Goal: Entertainment & Leisure: Consume media (video, audio)

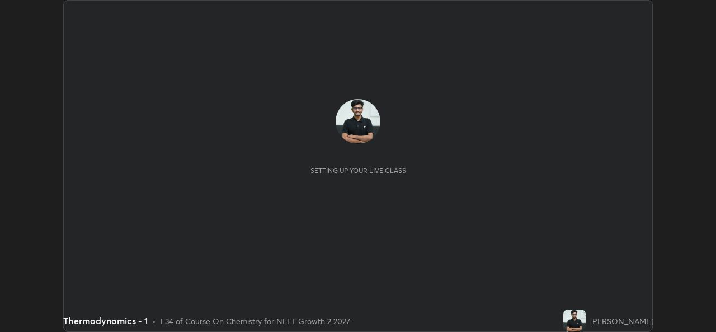
scroll to position [332, 716]
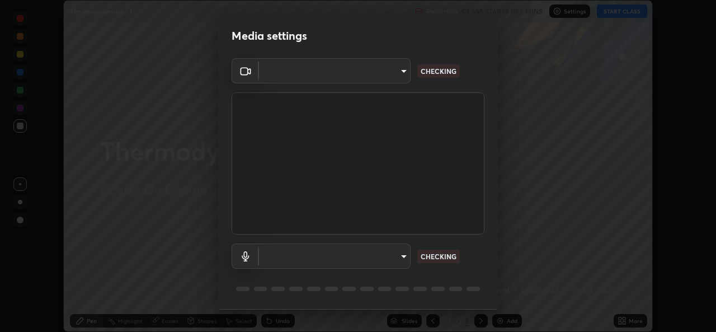
type input "543f6dd7cf1c6d0aa6bd558e202a88d07b5a4d761673354d02a604c193450d79"
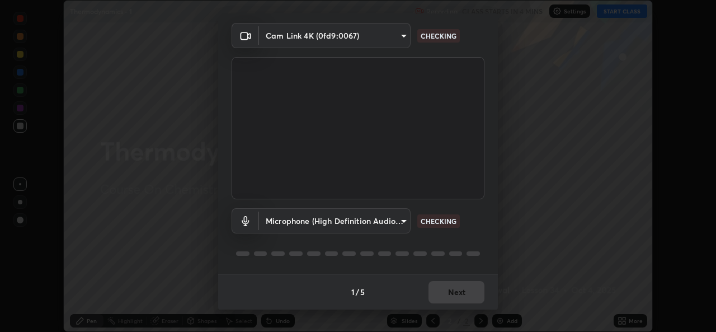
scroll to position [35, 0]
click at [395, 218] on body "Erase all Thermodynamics - 1 Recording CLASS STARTS IN 4 MINS Settings START CL…" at bounding box center [358, 166] width 716 height 332
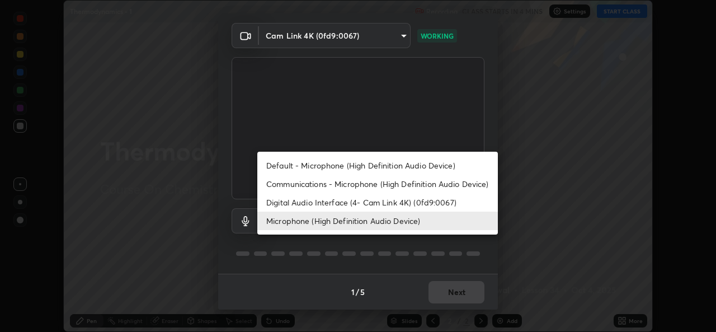
click at [406, 159] on li "Default - Microphone (High Definition Audio Device)" at bounding box center [377, 165] width 241 height 18
type input "default"
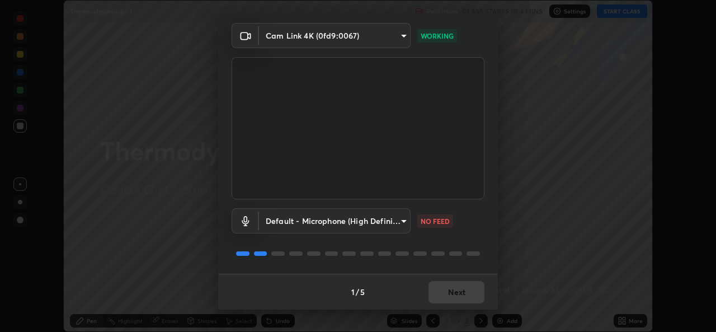
click at [374, 224] on body "Erase all Thermodynamics - 1 Recording CLASS STARTS IN 4 MINS Settings START CL…" at bounding box center [358, 166] width 716 height 332
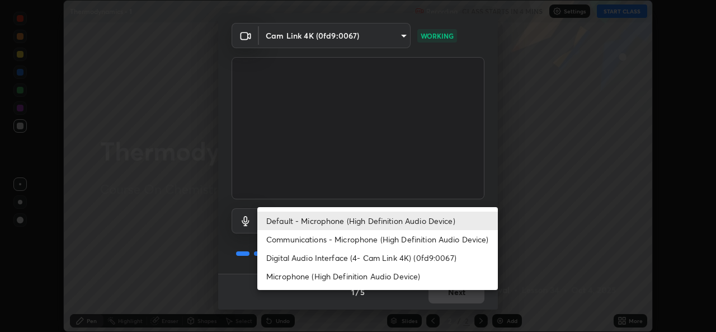
click at [440, 171] on div at bounding box center [358, 166] width 716 height 332
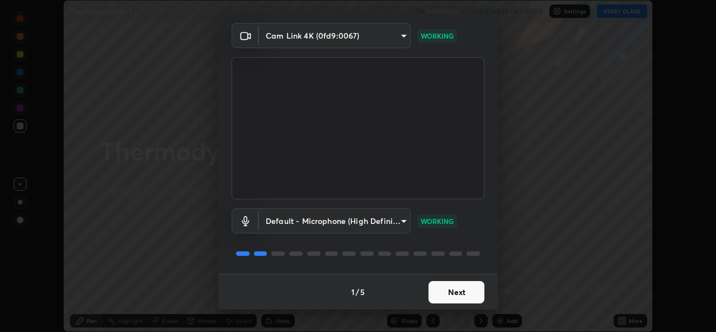
click at [462, 297] on button "Next" at bounding box center [457, 292] width 56 height 22
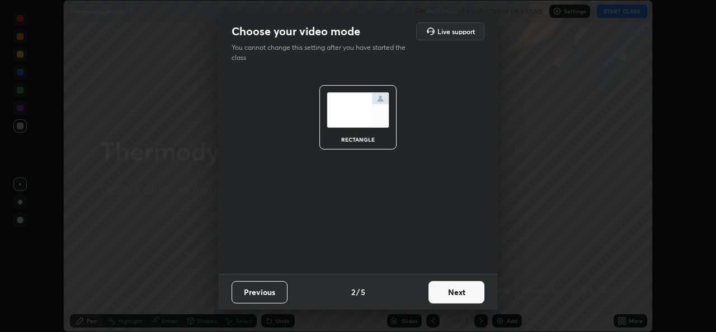
click at [450, 290] on button "Next" at bounding box center [457, 292] width 56 height 22
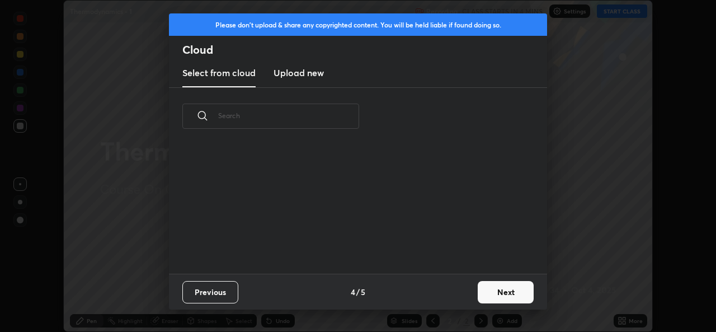
click at [458, 297] on div "Previous 4 / 5 Next" at bounding box center [358, 292] width 378 height 36
click at [497, 287] on button "Next" at bounding box center [506, 292] width 56 height 22
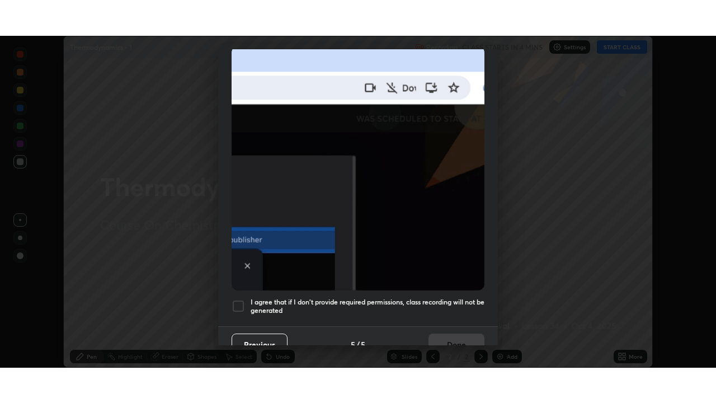
scroll to position [260, 0]
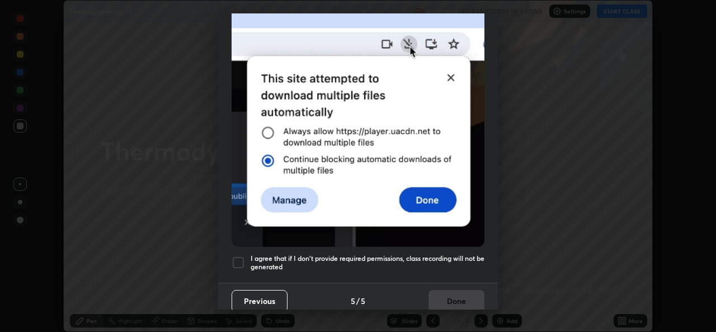
click at [235, 256] on div at bounding box center [238, 262] width 13 height 13
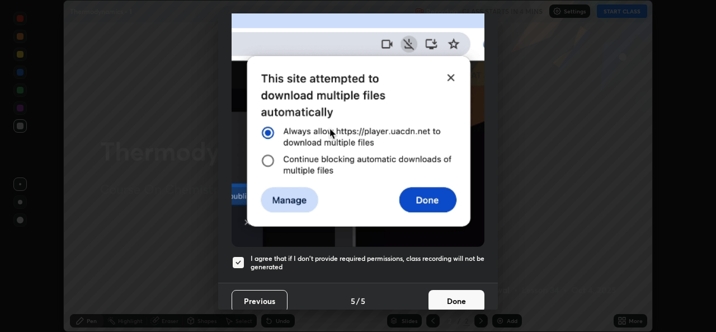
click at [458, 294] on button "Done" at bounding box center [457, 301] width 56 height 22
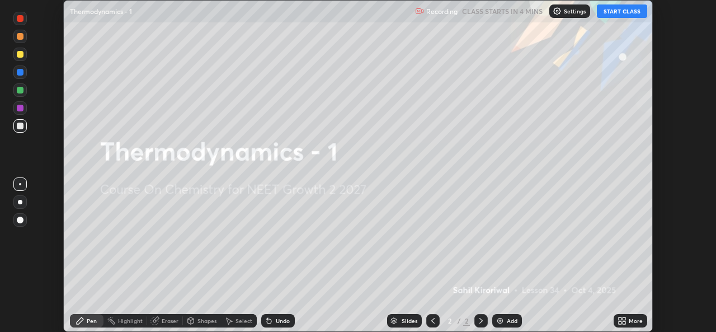
click at [621, 13] on button "START CLASS" at bounding box center [622, 10] width 50 height 13
click at [675, 285] on div "Setting up your live class" at bounding box center [358, 166] width 716 height 332
click at [631, 316] on div "More" at bounding box center [631, 320] width 34 height 13
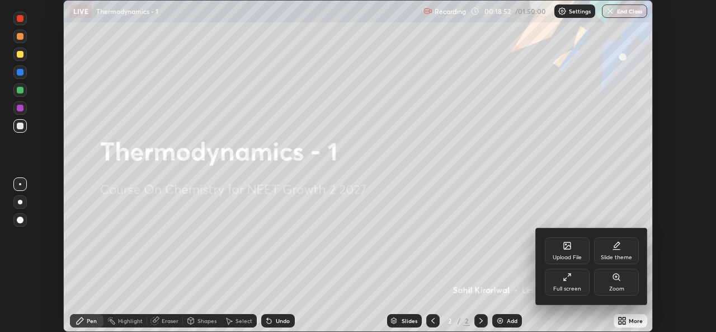
click at [567, 279] on icon at bounding box center [567, 277] width 9 height 9
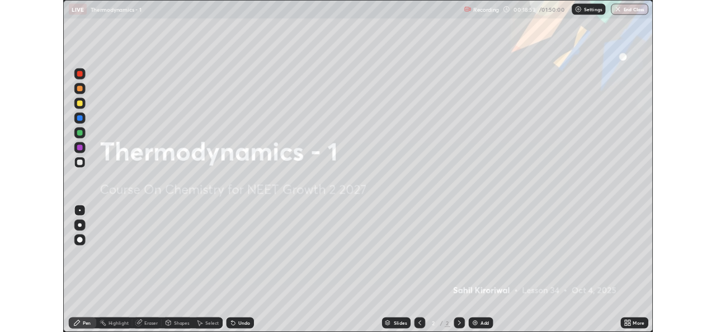
scroll to position [403, 716]
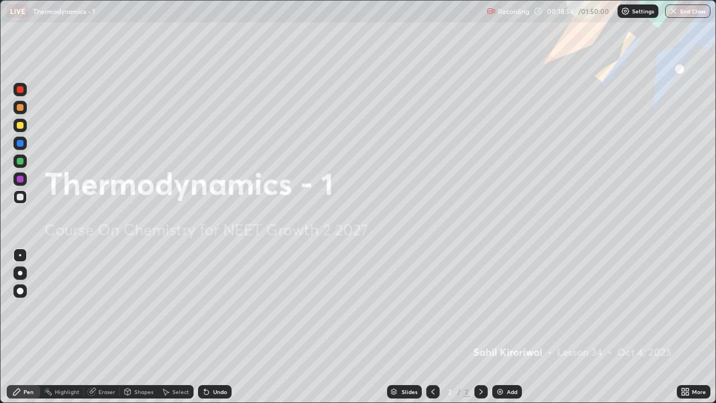
click at [692, 331] on div "More" at bounding box center [699, 392] width 14 height 6
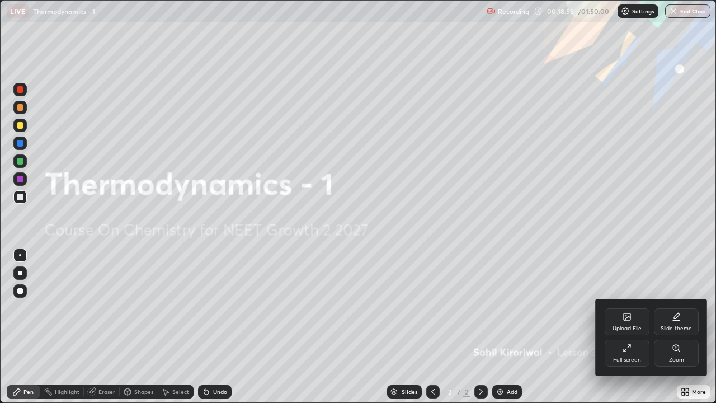
click at [624, 331] on div "Full screen" at bounding box center [627, 360] width 28 height 6
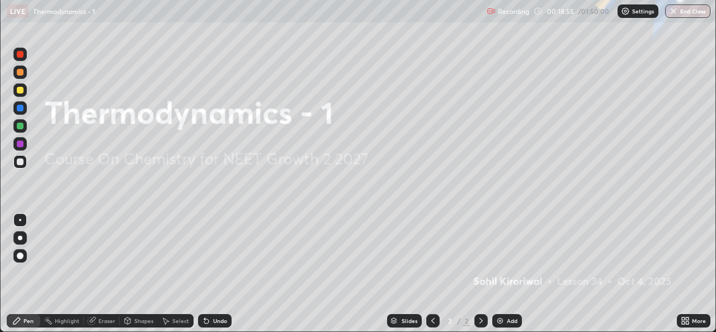
scroll to position [55625, 55241]
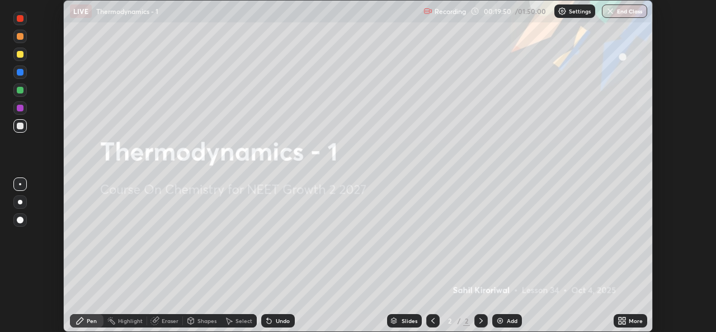
click at [626, 321] on icon at bounding box center [622, 320] width 9 height 9
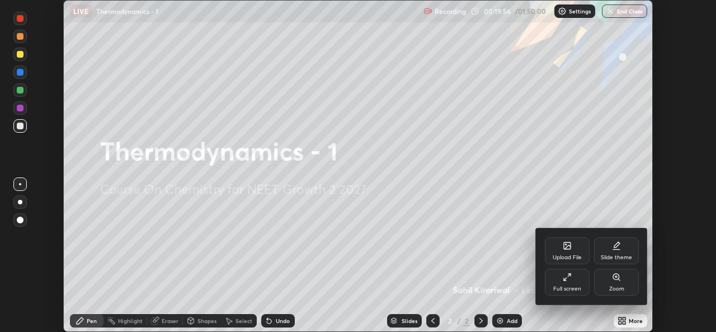
click at [503, 252] on div at bounding box center [358, 166] width 716 height 332
